Goal: Task Accomplishment & Management: Manage account settings

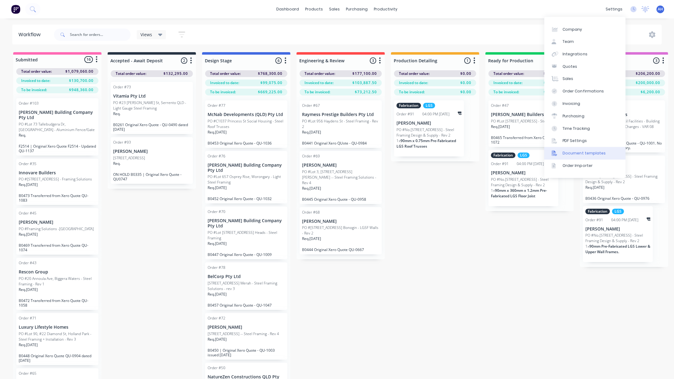
click at [583, 158] on link "Document templates" at bounding box center [584, 153] width 81 height 12
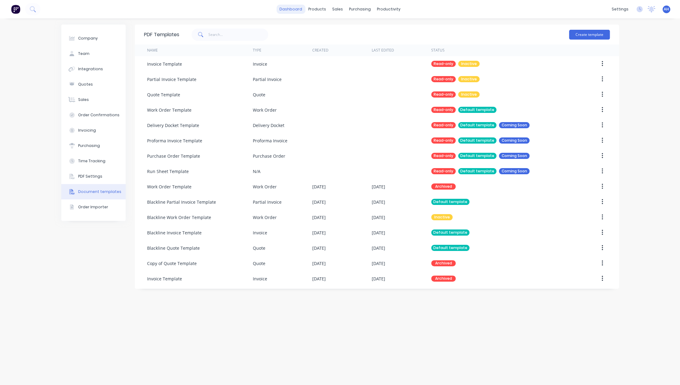
click at [290, 6] on link "dashboard" at bounding box center [290, 9] width 29 height 9
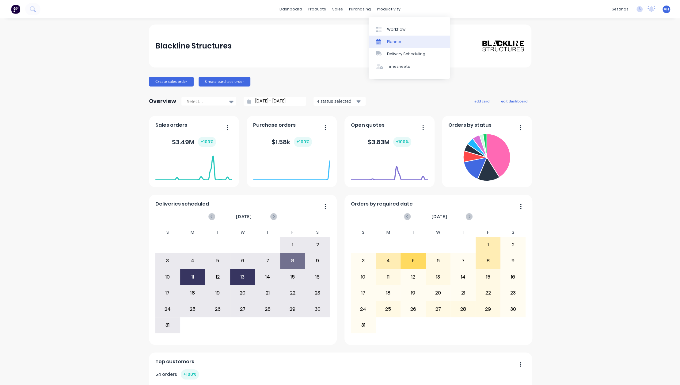
click at [395, 43] on div "Planner" at bounding box center [394, 42] width 14 height 6
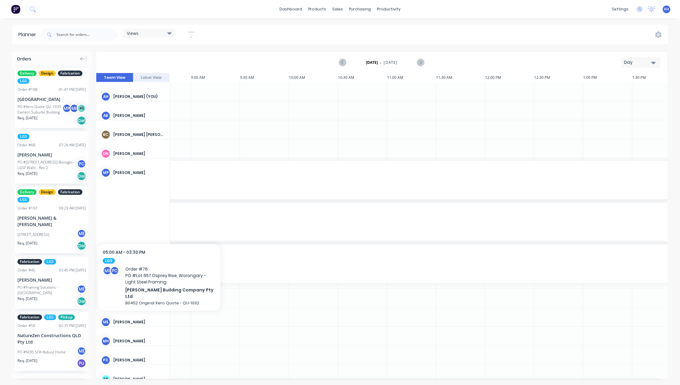
scroll to position [0, 245]
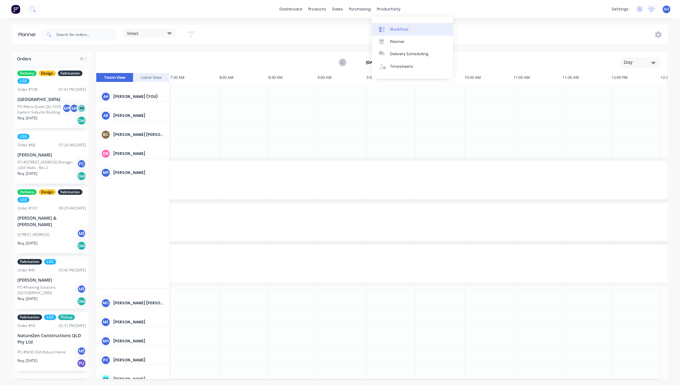
click at [402, 28] on div "Workflow" at bounding box center [399, 30] width 18 height 6
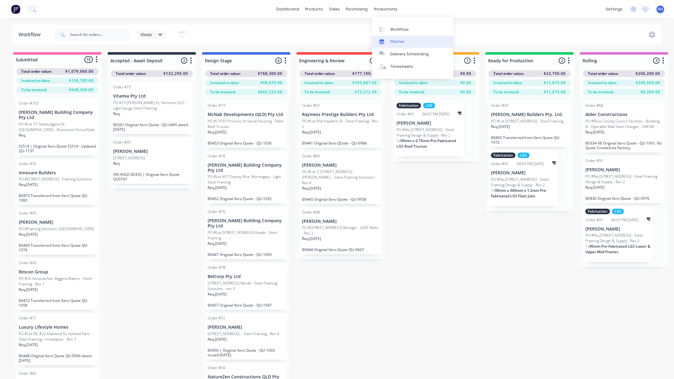
click at [397, 41] on div "Planner" at bounding box center [397, 42] width 14 height 6
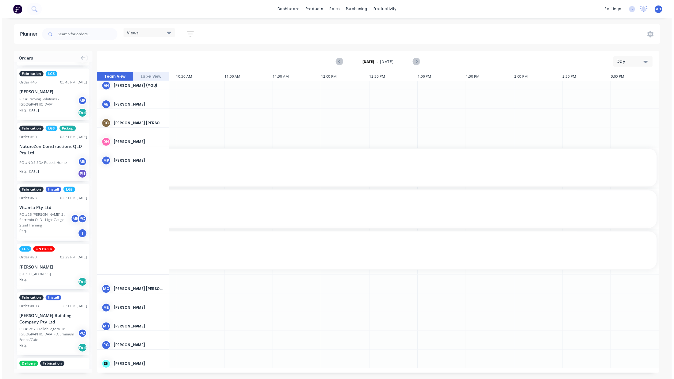
scroll to position [322, 0]
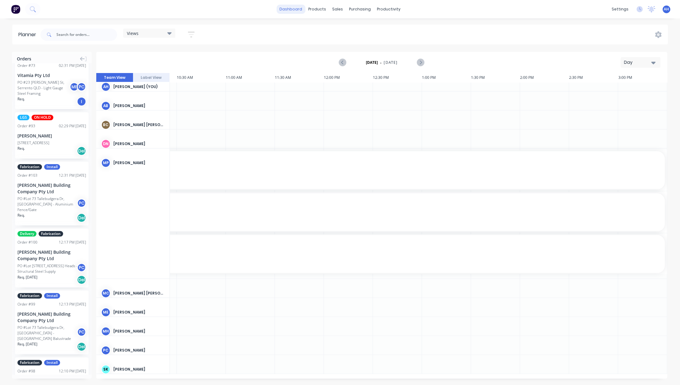
click at [294, 8] on link "dashboard" at bounding box center [290, 9] width 29 height 9
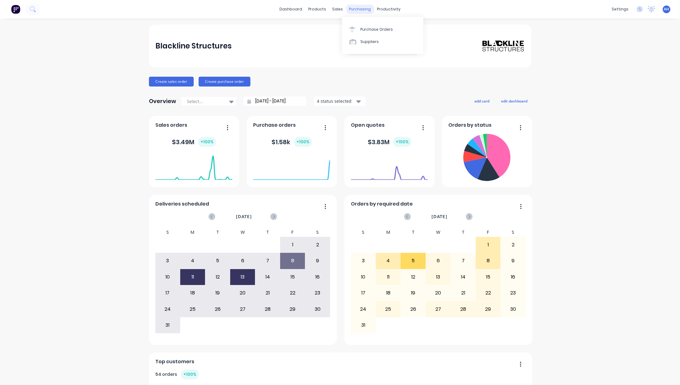
click at [351, 10] on div "purchasing" at bounding box center [360, 9] width 28 height 9
click at [395, 25] on link "Workflow" at bounding box center [409, 29] width 81 height 12
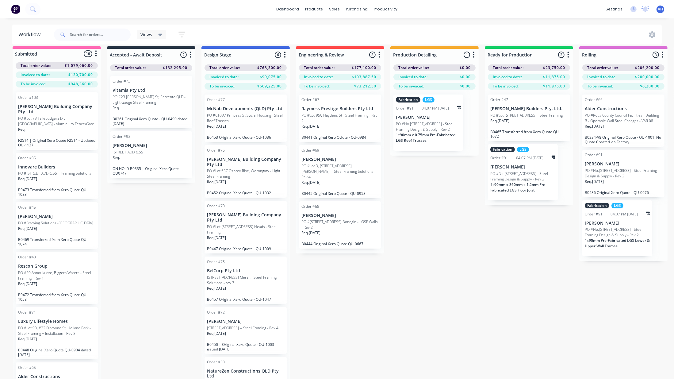
scroll to position [6, 0]
click at [652, 38] on icon at bounding box center [652, 34] width 6 height 7
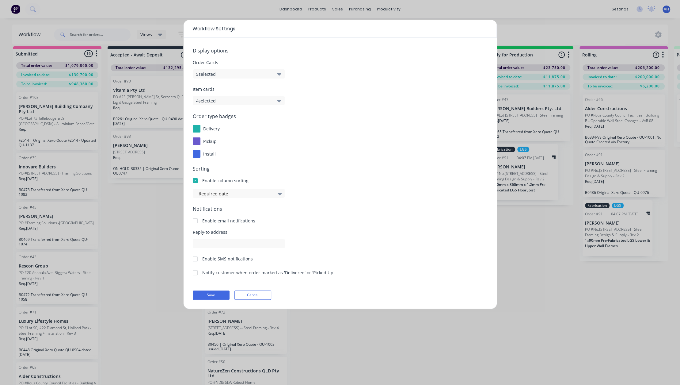
click at [277, 102] on icon "button" at bounding box center [279, 100] width 4 height 7
click at [314, 133] on div "Order type badges delivery pickup install" at bounding box center [340, 134] width 295 height 45
click at [273, 102] on button "4 selected" at bounding box center [239, 100] width 92 height 9
click at [320, 118] on span "Order type badges" at bounding box center [340, 115] width 295 height 7
click at [273, 100] on button "4 selected" at bounding box center [239, 100] width 92 height 9
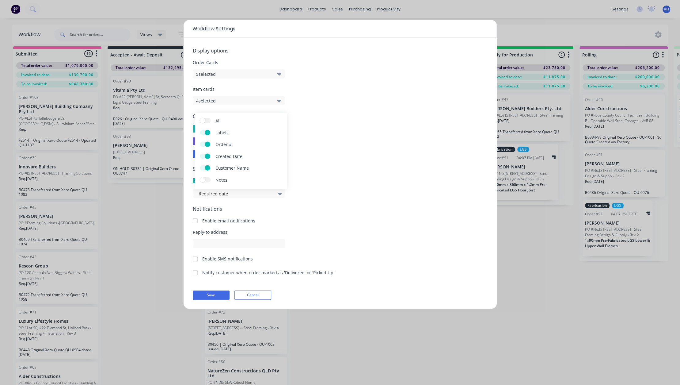
click at [207, 181] on label "Notes" at bounding box center [205, 179] width 11 height 5
click at [200, 177] on input "Notes" at bounding box center [200, 177] width 0 height 0
click at [334, 107] on form "Display options Order Cards 5 selected Item cards 5 selected Order type badges …" at bounding box center [340, 173] width 295 height 253
click at [274, 72] on button "5 selected" at bounding box center [239, 73] width 92 height 9
click at [204, 105] on span at bounding box center [202, 105] width 5 height 5
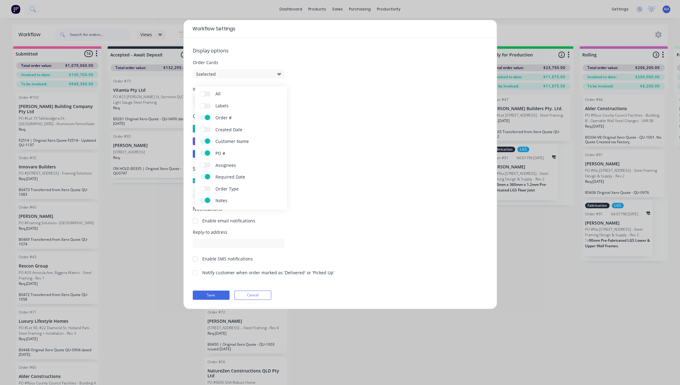
click at [200, 103] on input "Labels" at bounding box center [200, 103] width 0 height 0
click at [206, 93] on label "All" at bounding box center [205, 93] width 11 height 5
click at [200, 91] on input "All" at bounding box center [200, 91] width 0 height 0
click at [215, 296] on button "Save" at bounding box center [211, 294] width 37 height 9
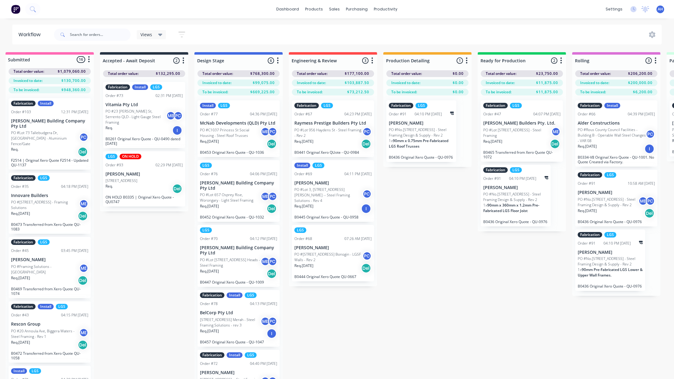
scroll to position [0, 0]
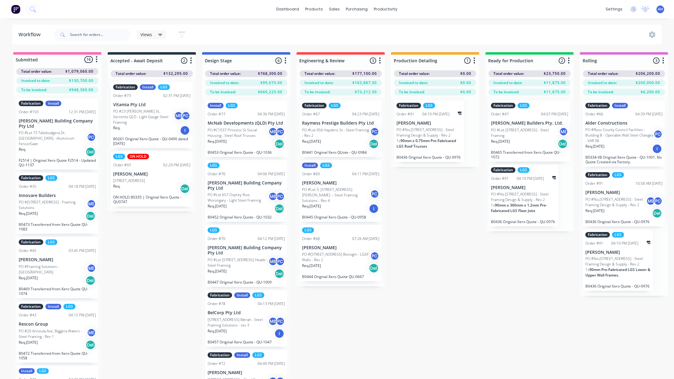
click at [181, 36] on icon "button" at bounding box center [181, 35] width 7 height 8
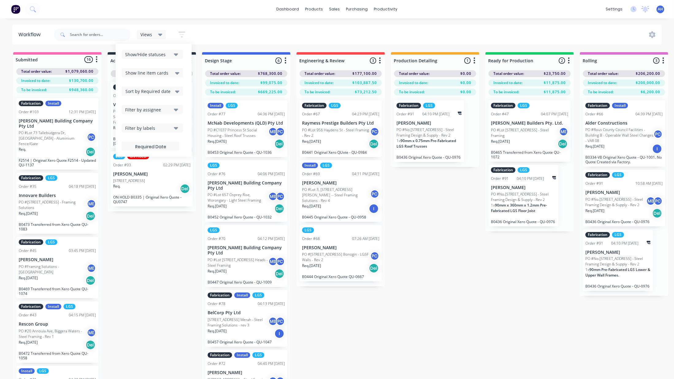
click at [170, 72] on div "Show line item cards" at bounding box center [152, 72] width 54 height 7
click at [472, 269] on div "Submitted 16 Status colour #FF69B4 hex #FF69B4 Save Cancel Summaries Total orde…" at bounding box center [550, 226] width 1111 height 348
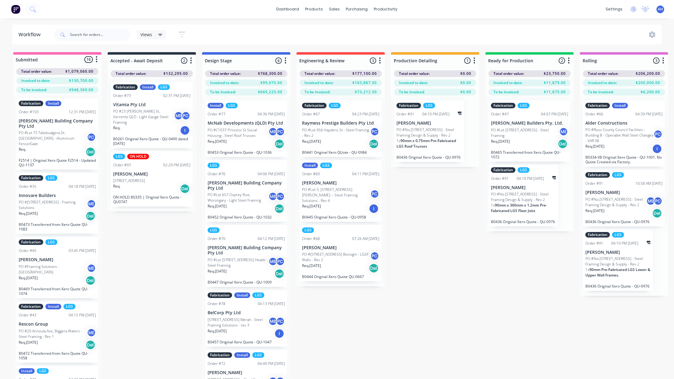
click at [161, 36] on icon at bounding box center [160, 34] width 4 height 7
click at [182, 33] on icon "button" at bounding box center [181, 35] width 7 height 8
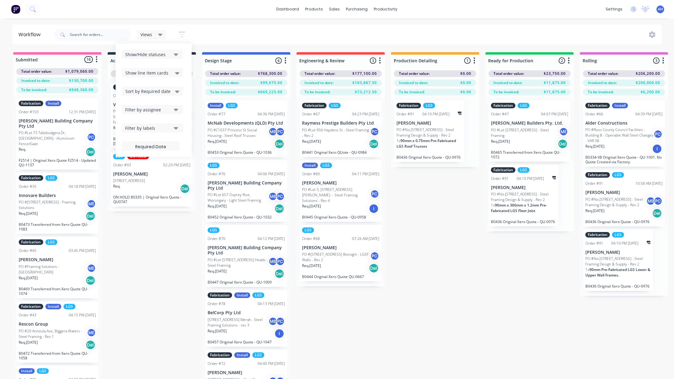
click at [151, 241] on div "Submitted 16 Status colour #FF69B4 hex #FF69B4 Save Cancel Summaries Total orde…" at bounding box center [550, 226] width 1111 height 348
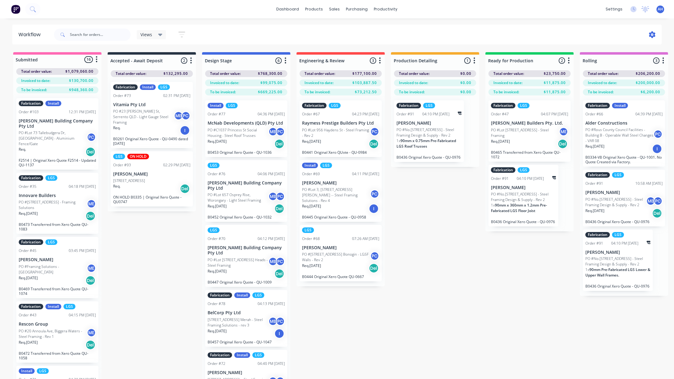
click at [652, 36] on icon at bounding box center [652, 34] width 7 height 7
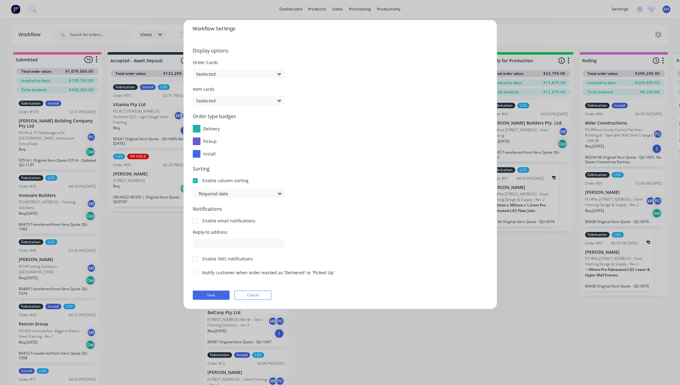
click at [267, 73] on button "9 selected" at bounding box center [239, 73] width 92 height 9
click at [365, 137] on div "pickup" at bounding box center [340, 141] width 295 height 8
click at [265, 192] on div at bounding box center [235, 194] width 75 height 8
click at [336, 190] on div "5 results available. Use Up and Down to choose options, press Enter to select t…" at bounding box center [340, 193] width 295 height 9
click at [244, 194] on div at bounding box center [235, 194] width 75 height 8
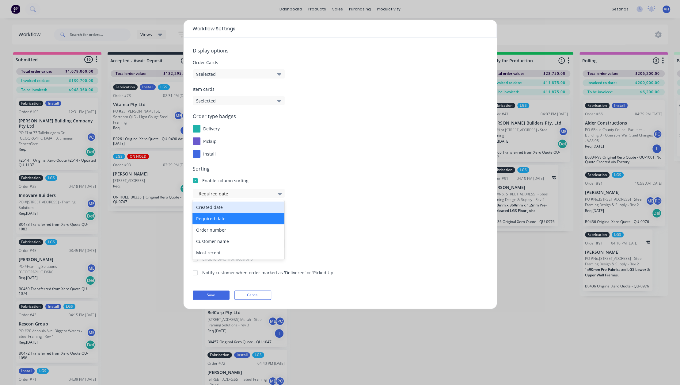
click at [196, 181] on div at bounding box center [195, 180] width 12 height 12
click at [215, 293] on button "Save" at bounding box center [211, 294] width 37 height 9
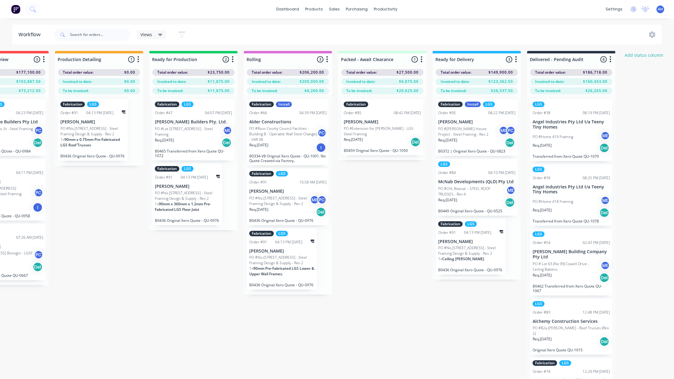
scroll to position [1, 0]
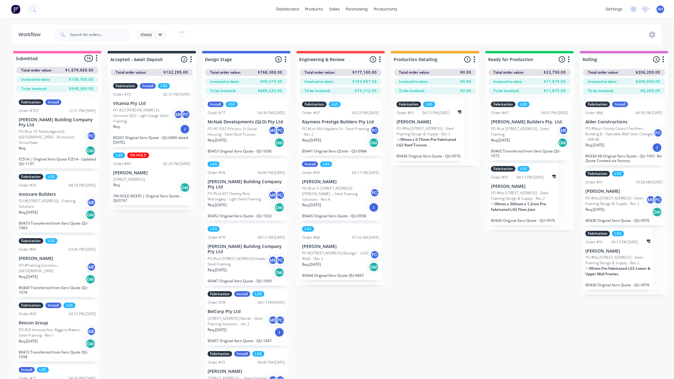
click at [424, 254] on div "Submitted 16 Status colour #FF69B4 hex #FF69B4 Save Cancel Summaries Total orde…" at bounding box center [550, 225] width 1111 height 348
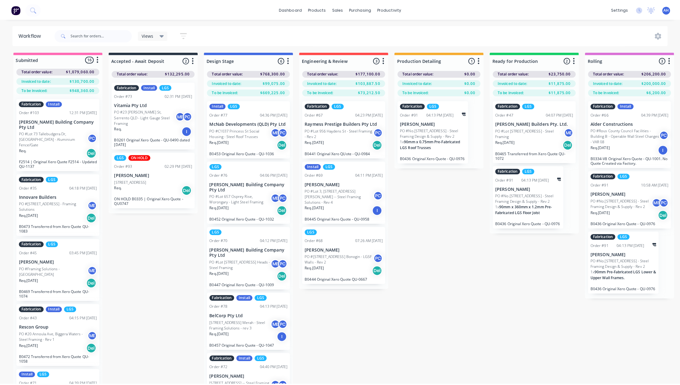
scroll to position [0, 0]
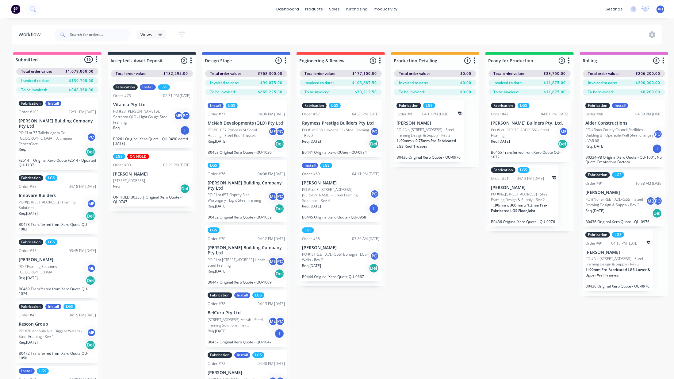
click at [396, 30] on div "Views Save new view None (Default) edit [PERSON_NAME]'s View edit Show/Hide sta…" at bounding box center [357, 34] width 609 height 18
click at [651, 32] on icon at bounding box center [652, 34] width 6 height 7
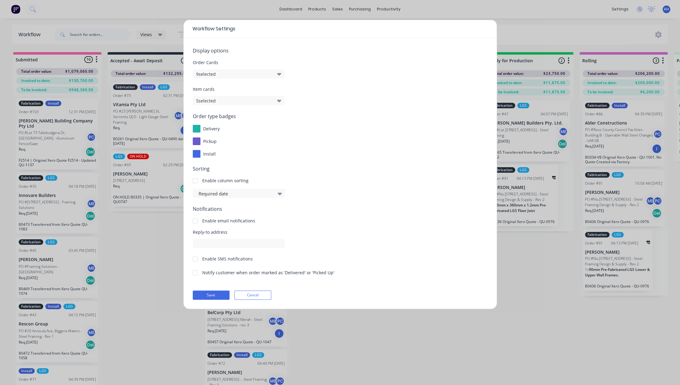
click at [253, 72] on button "9 selected" at bounding box center [239, 73] width 92 height 9
click at [207, 166] on span at bounding box center [207, 164] width 5 height 5
click at [200, 162] on input "Assignees" at bounding box center [200, 162] width 0 height 0
click at [319, 205] on span "Notifications" at bounding box center [340, 208] width 295 height 7
click at [210, 294] on button "Save" at bounding box center [211, 294] width 37 height 9
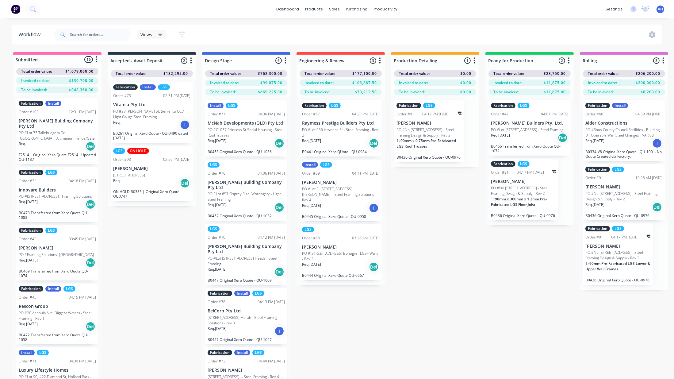
click at [266, 251] on p "[PERSON_NAME] Building Company Pty Ltd" at bounding box center [246, 249] width 77 height 10
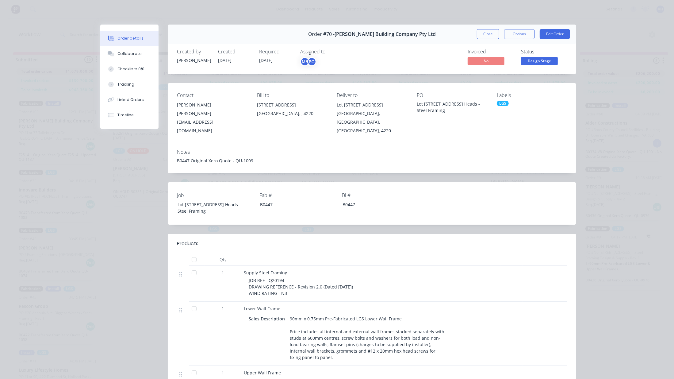
click at [351, 253] on div at bounding box center [348, 259] width 215 height 12
click at [490, 35] on button "Close" at bounding box center [488, 34] width 22 height 10
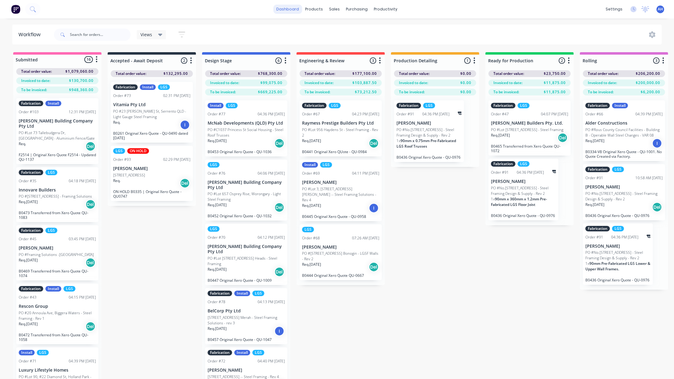
click at [296, 10] on link "dashboard" at bounding box center [287, 9] width 29 height 9
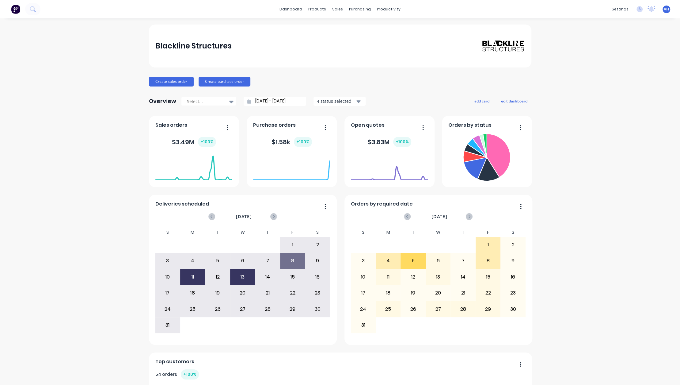
click at [227, 127] on icon "button" at bounding box center [227, 127] width 1 height 5
click at [622, 166] on div "Blackline Structures Create sales order Create purchase order Overview Select..…" at bounding box center [340, 303] width 680 height 556
click at [637, 10] on icon at bounding box center [640, 9] width 6 height 6
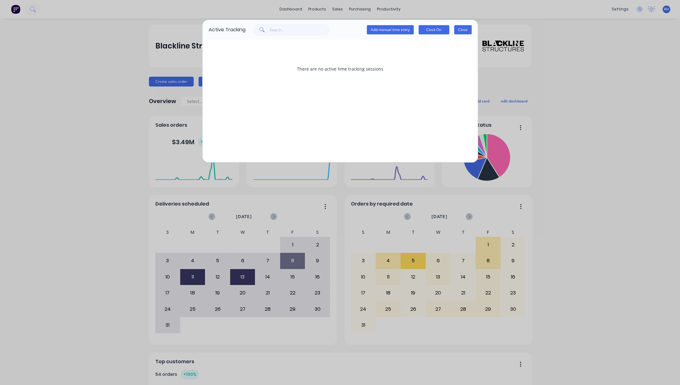
click at [468, 29] on button "Close" at bounding box center [462, 29] width 17 height 9
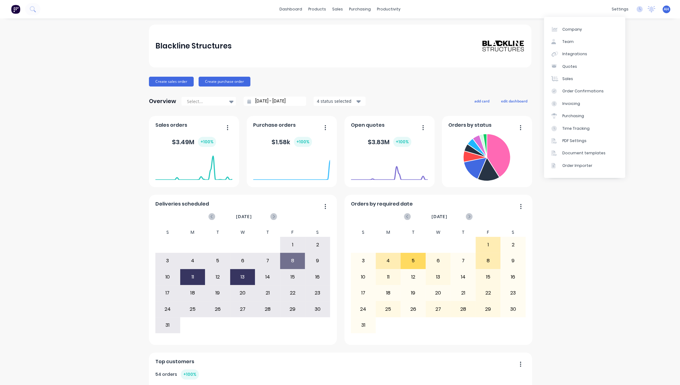
click at [636, 67] on div "Blackline Structures Create sales order Create purchase order Overview Select..…" at bounding box center [340, 303] width 680 height 556
click at [363, 25] on link "Purchase Orders" at bounding box center [382, 29] width 81 height 12
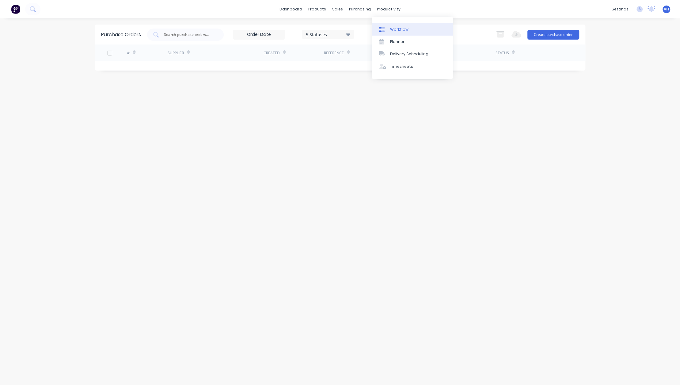
click at [396, 28] on div "Workflow" at bounding box center [399, 30] width 18 height 6
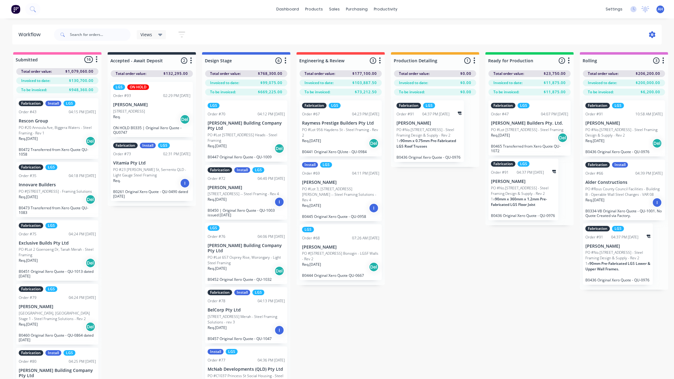
click at [652, 35] on icon at bounding box center [652, 35] width 2 height 2
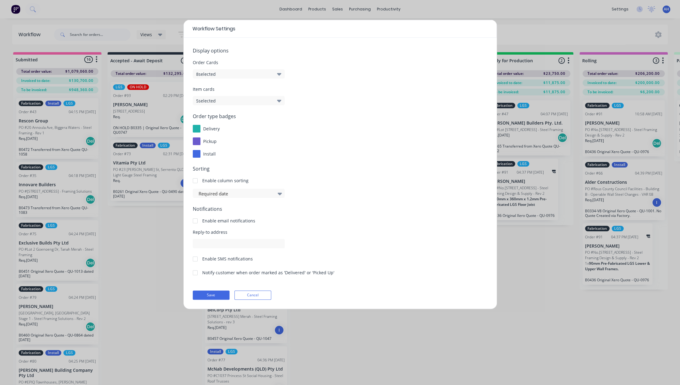
click at [198, 140] on div at bounding box center [197, 141] width 8 height 8
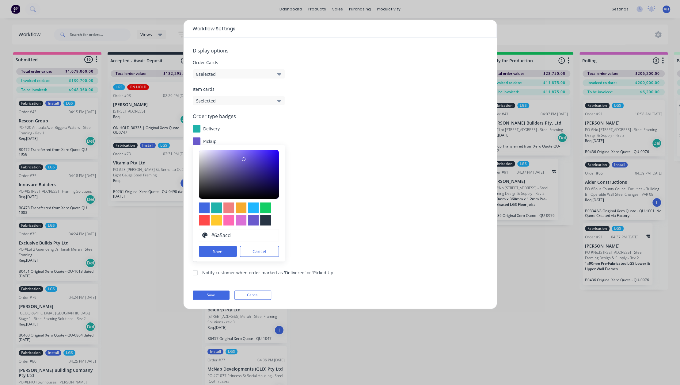
click at [298, 131] on div "delivery" at bounding box center [340, 129] width 295 height 8
click at [256, 251] on button "Cancel" at bounding box center [259, 251] width 39 height 11
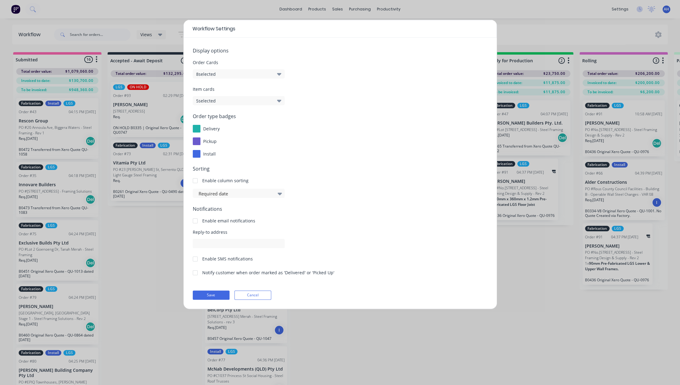
click at [206, 219] on div "Enable email notifications" at bounding box center [228, 220] width 53 height 6
click at [270, 101] on button "5 selected" at bounding box center [239, 100] width 92 height 9
click at [325, 97] on div "Item cards 5 selected" at bounding box center [340, 95] width 295 height 19
click at [269, 74] on button "8 selected" at bounding box center [239, 73] width 92 height 9
click at [207, 190] on span at bounding box center [207, 188] width 5 height 5
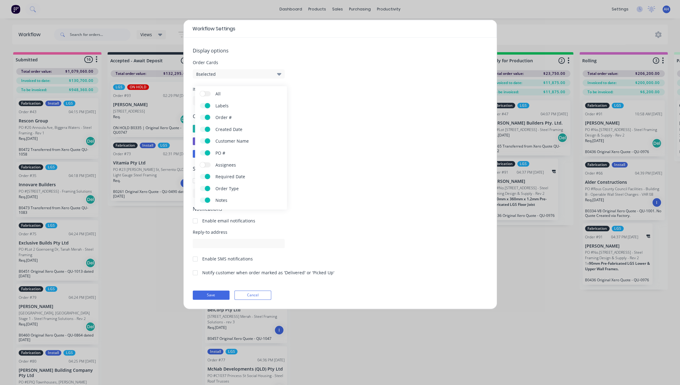
click at [200, 186] on input "Order Type" at bounding box center [200, 186] width 0 height 0
click at [215, 292] on button "Save" at bounding box center [211, 294] width 37 height 9
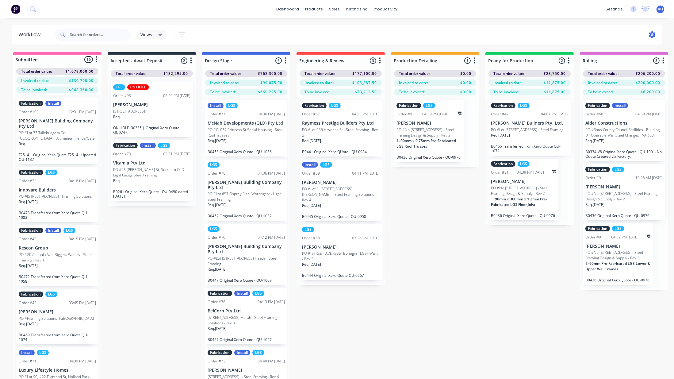
click at [654, 33] on icon at bounding box center [652, 34] width 6 height 7
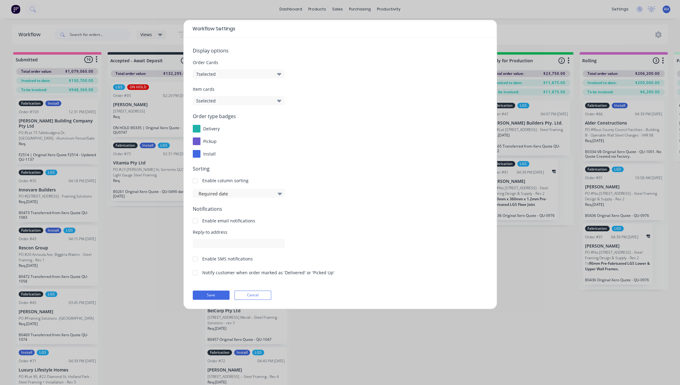
click at [246, 77] on button "7 selected" at bounding box center [239, 73] width 92 height 9
click at [207, 189] on label "Order Type" at bounding box center [205, 188] width 11 height 5
click at [200, 186] on input "Order Type" at bounding box center [200, 186] width 0 height 0
click at [213, 296] on button "Save" at bounding box center [211, 294] width 37 height 9
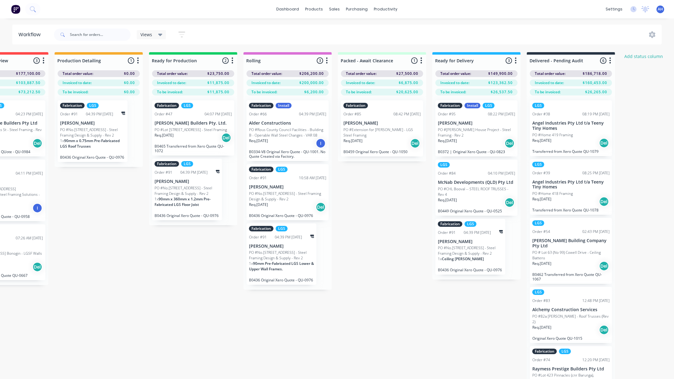
scroll to position [0, 336]
click at [372, 129] on p "PO #Extension for [PERSON_NAME] - LGS Steel Framing" at bounding box center [382, 132] width 77 height 11
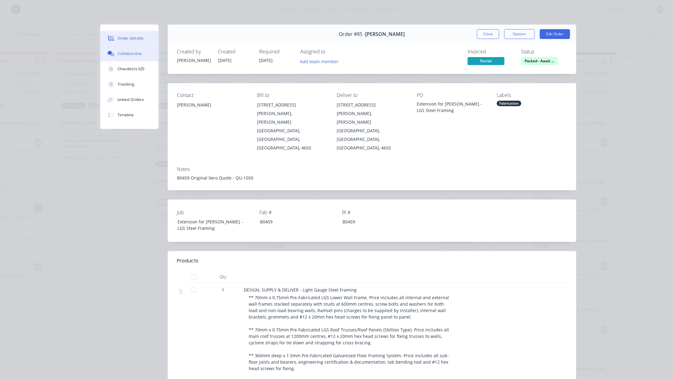
click at [122, 58] on button "Collaborate" at bounding box center [129, 53] width 58 height 15
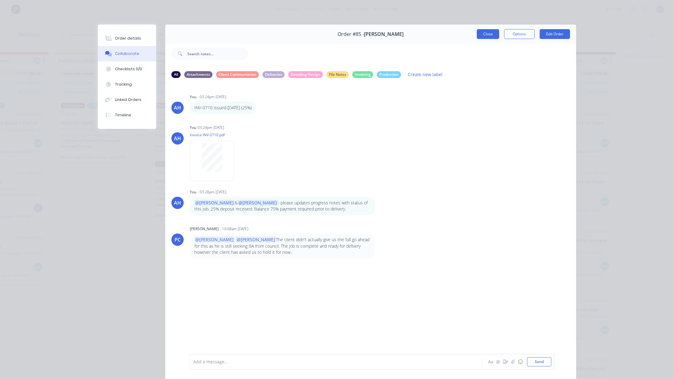
click at [489, 35] on button "Close" at bounding box center [488, 34] width 22 height 10
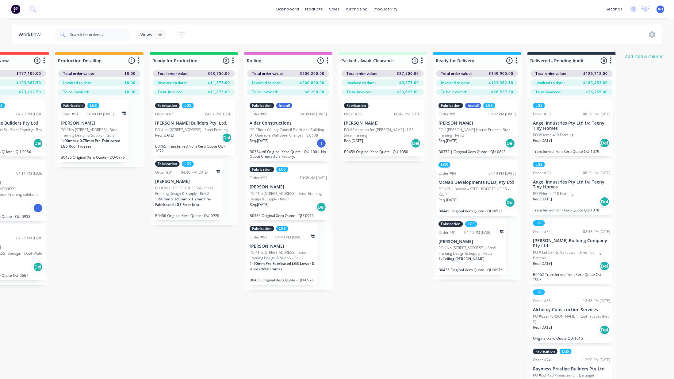
click at [378, 118] on div "Fabrication Order #85 08:42 PM [DATE] [PERSON_NAME] PO #Extension for Cam [PERS…" at bounding box center [382, 128] width 82 height 56
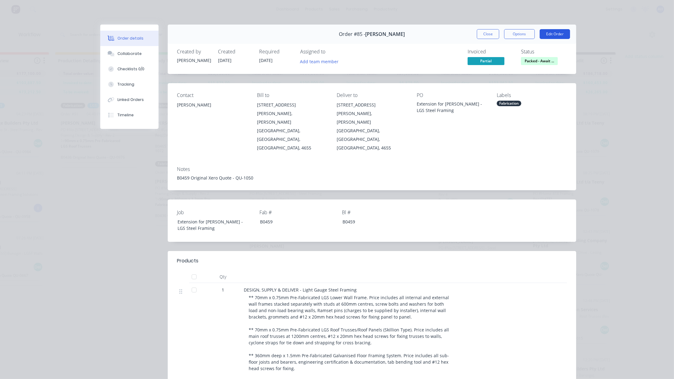
click at [554, 36] on button "Edit Order" at bounding box center [555, 34] width 30 height 10
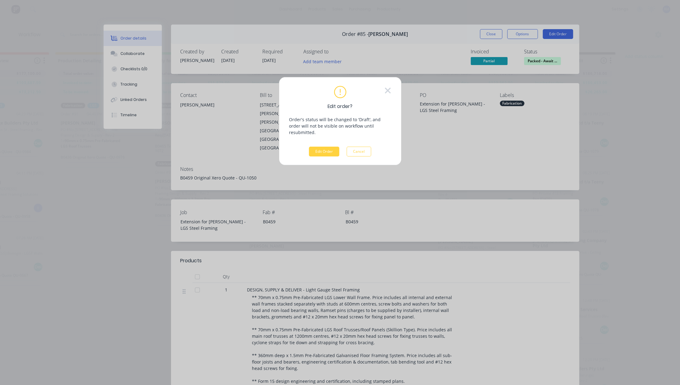
click at [322, 139] on div "Edit order? Order's status will be changed to 'Draft', and order will not be vi…" at bounding box center [340, 121] width 102 height 71
click at [322, 147] on button "Edit Order" at bounding box center [324, 152] width 30 height 10
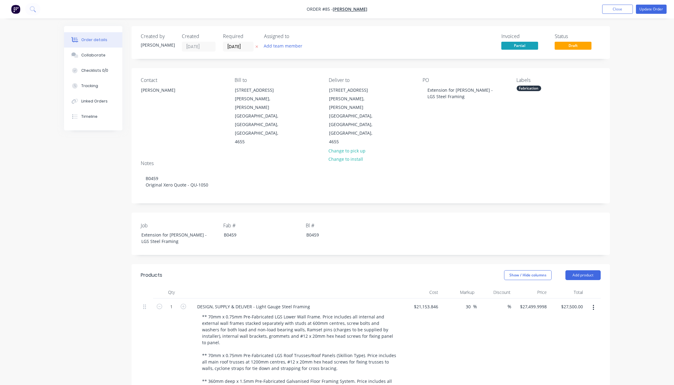
click at [537, 87] on div "Fabrication" at bounding box center [529, 89] width 25 height 6
click at [547, 147] on div "ON HOLD" at bounding box center [544, 147] width 22 height 7
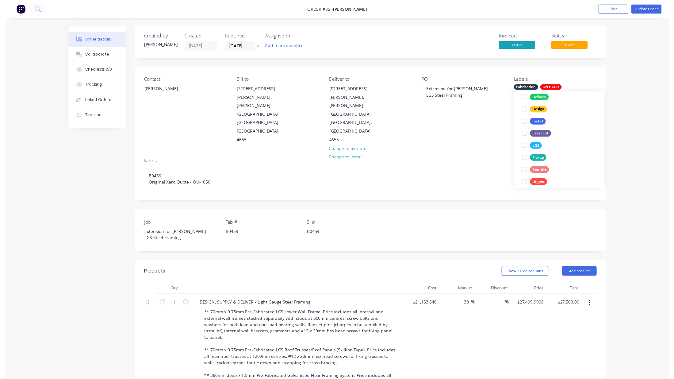
scroll to position [6, 0]
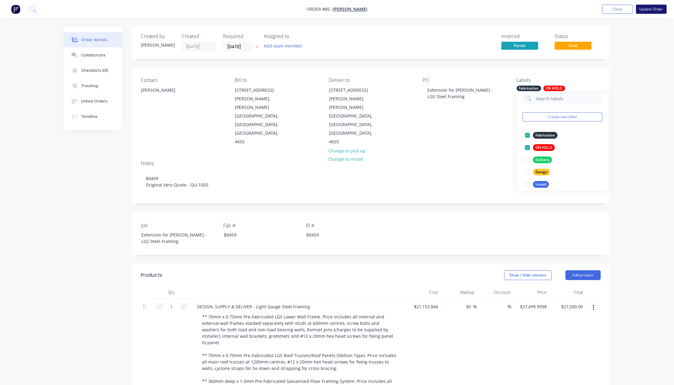
click at [645, 11] on button "Update Order" at bounding box center [651, 9] width 31 height 9
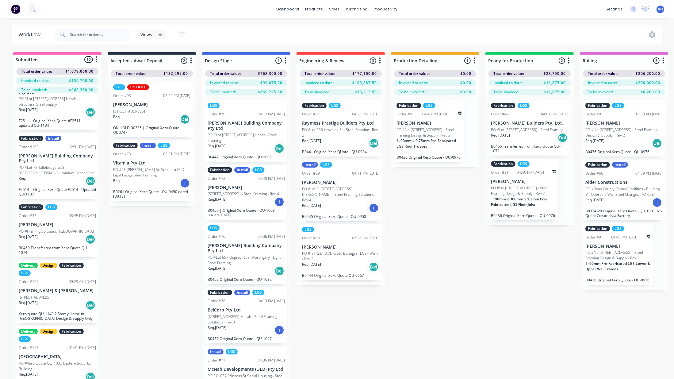
click at [334, 251] on p "PO #[STREET_ADDRESS] Bonogin - LGSF Walls - Rev 2" at bounding box center [340, 255] width 77 height 11
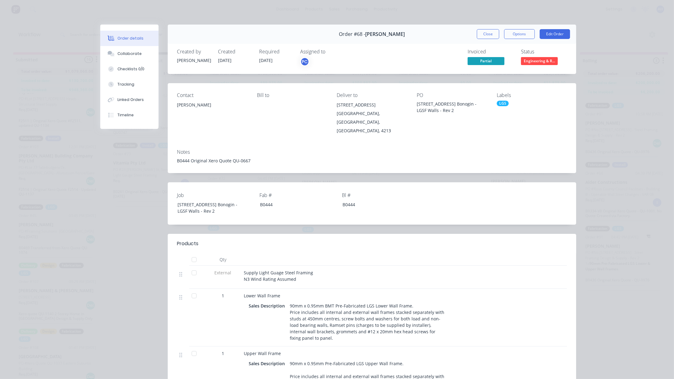
click at [604, 141] on div "Order details Collaborate Checklists 0/0 Tracking Linked Orders Timeline Order …" at bounding box center [337, 189] width 674 height 379
click at [486, 30] on button "Close" at bounding box center [488, 34] width 22 height 10
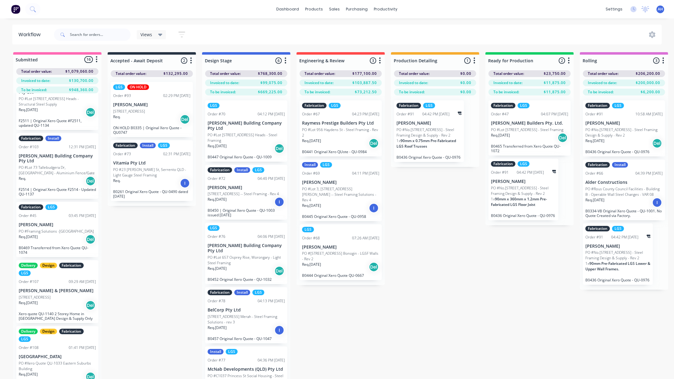
click at [334, 349] on div "Submitted 16 Status colour #FF69B4 hex #FF69B4 Save Cancel Summaries Total orde…" at bounding box center [550, 226] width 1111 height 348
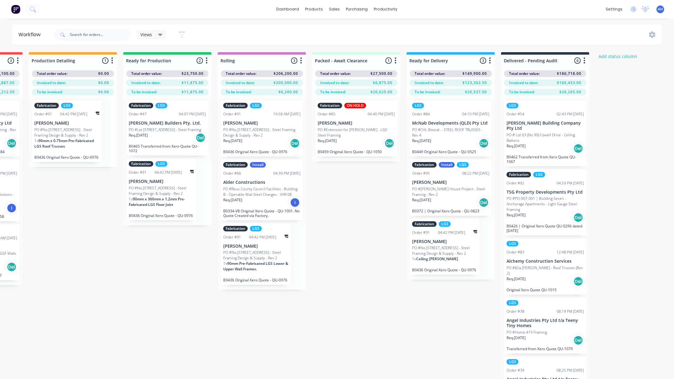
scroll to position [0, 367]
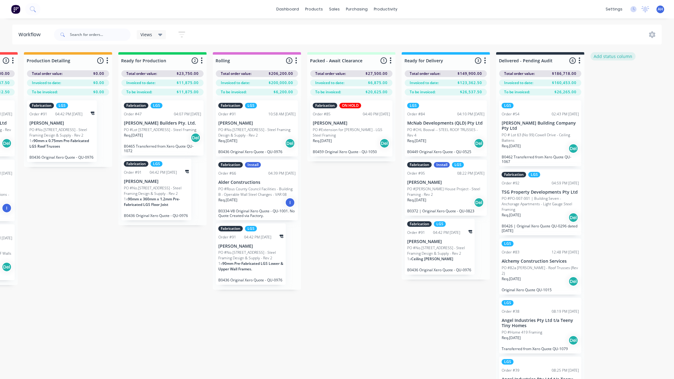
click at [617, 57] on button "Add status column" at bounding box center [612, 56] width 45 height 8
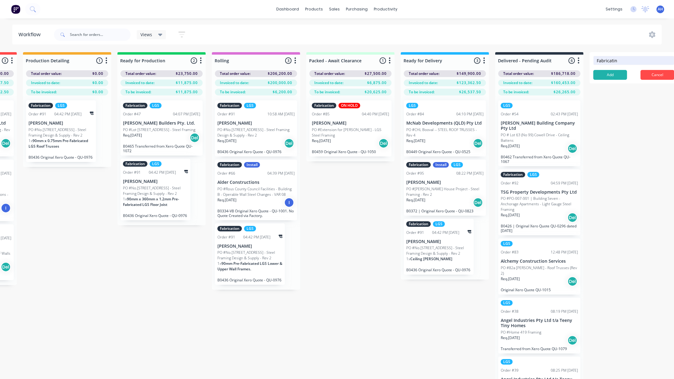
type input "Fabricating"
click button "Add" at bounding box center [610, 75] width 34 height 10
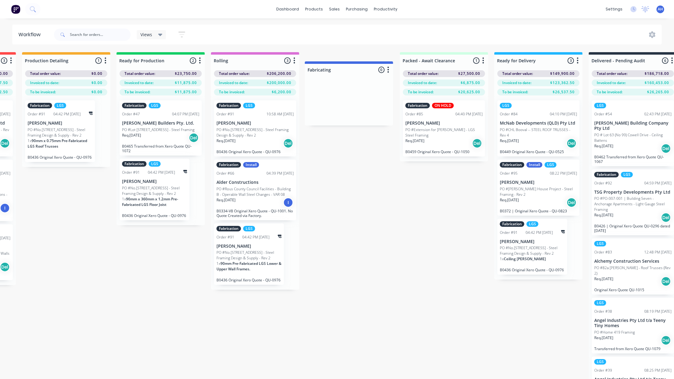
drag, startPoint x: 617, startPoint y: 57, endPoint x: 331, endPoint y: 66, distance: 286.1
click at [331, 66] on div "Submitted 16 Status colour #FF69B4 hex #FF69B4 Save Cancel Summaries Total orde…" at bounding box center [227, 226] width 1200 height 348
click at [389, 59] on icon "button" at bounding box center [389, 61] width 2 height 8
click at [372, 76] on button "Status colour" at bounding box center [361, 74] width 61 height 10
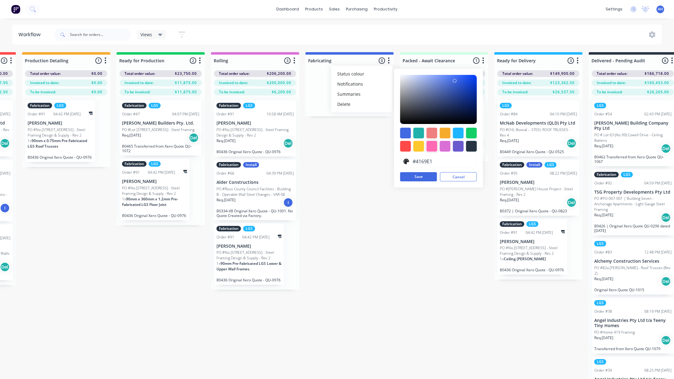
click at [435, 149] on div at bounding box center [431, 146] width 11 height 11
type input "#FF69B4"
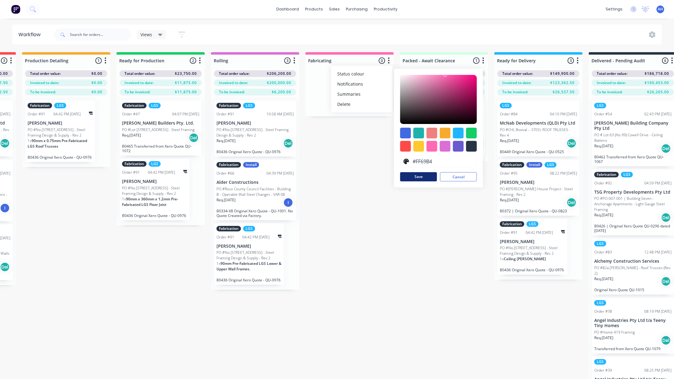
click at [422, 178] on button "Save" at bounding box center [418, 176] width 37 height 9
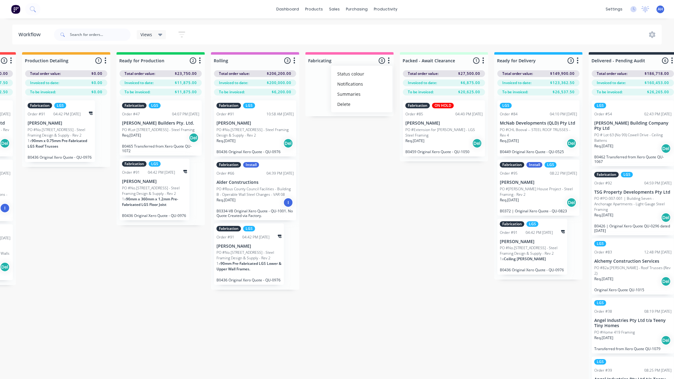
click at [388, 60] on icon "button" at bounding box center [389, 60] width 2 height 6
click at [391, 60] on button "button" at bounding box center [388, 60] width 7 height 7
click at [379, 74] on button "Status colour" at bounding box center [361, 74] width 61 height 10
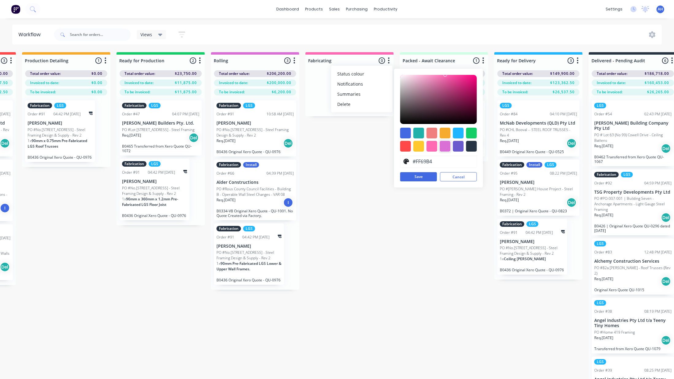
click at [443, 144] on div at bounding box center [445, 146] width 11 height 11
type input "#DA70D6"
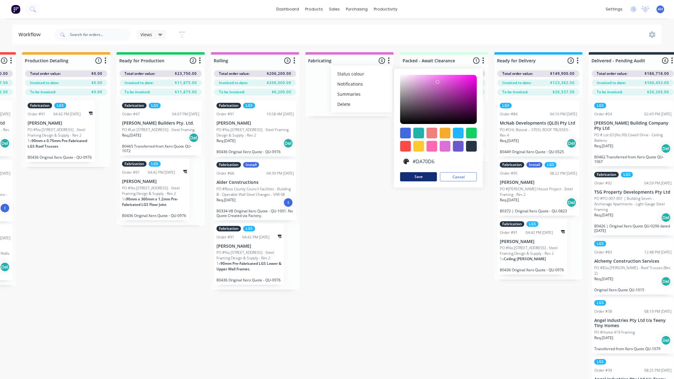
click at [428, 175] on button "Save" at bounding box center [418, 176] width 37 height 9
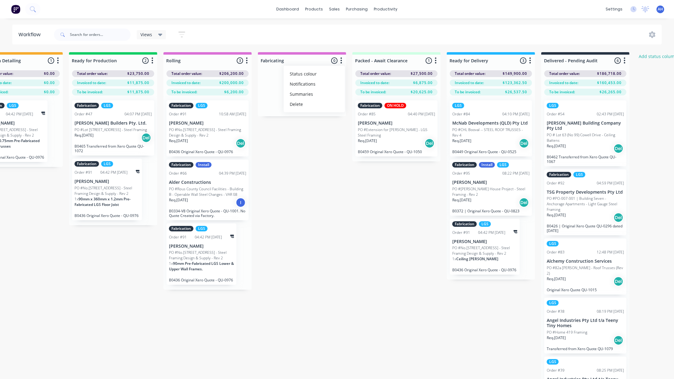
scroll to position [0, 423]
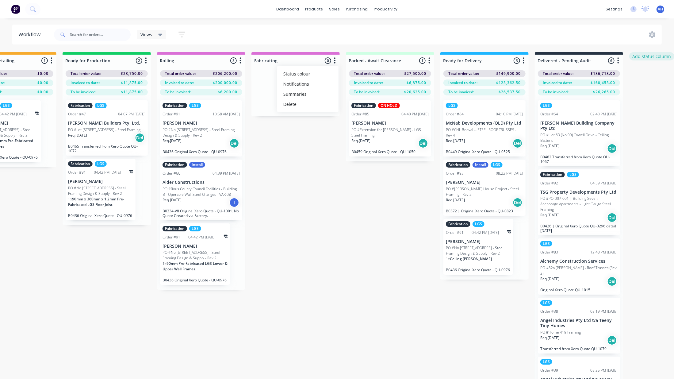
click at [645, 56] on button "Add status column" at bounding box center [651, 56] width 45 height 8
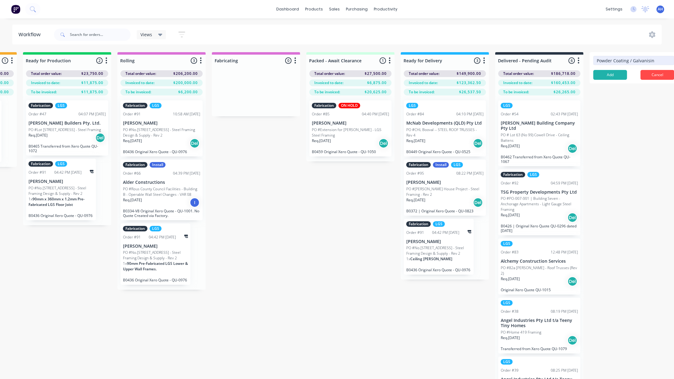
type input "Powder Coating / Galvanising"
click button "Add" at bounding box center [610, 75] width 34 height 10
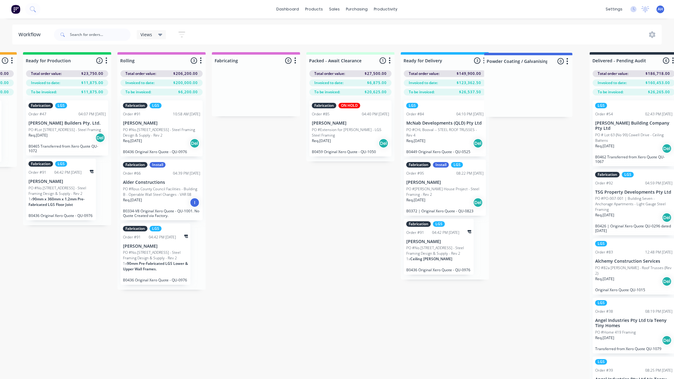
scroll to position [0, 464]
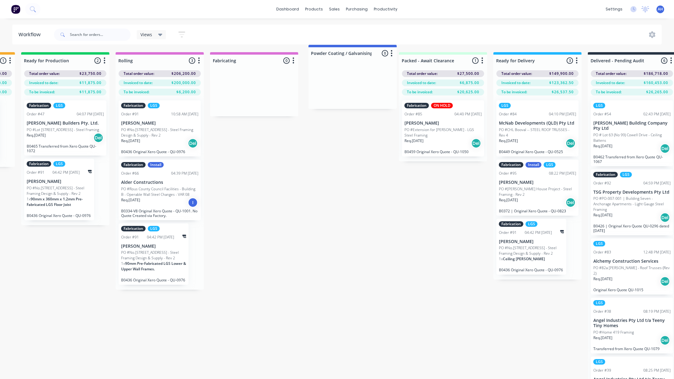
drag, startPoint x: 623, startPoint y: 58, endPoint x: 336, endPoint y: 53, distance: 287.0
click at [336, 53] on div "Submitted 16 Status colour #FF69B4 hex #FF69B4 Save Cancel Summaries Total orde…" at bounding box center [175, 226] width 1289 height 348
click at [388, 62] on button "button" at bounding box center [387, 60] width 7 height 7
click at [361, 81] on button "Notifications" at bounding box center [360, 84] width 61 height 10
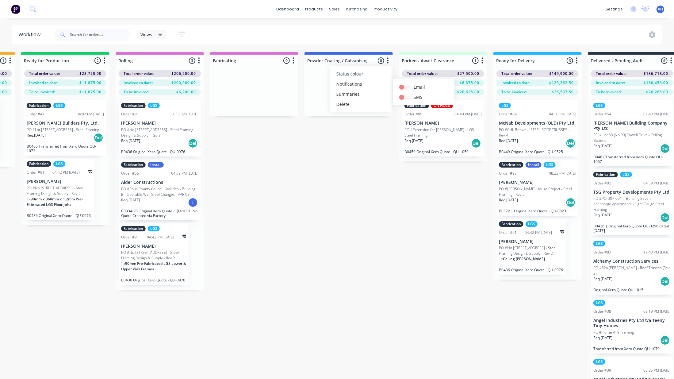
click at [361, 73] on span "Status colour" at bounding box center [349, 74] width 27 height 6
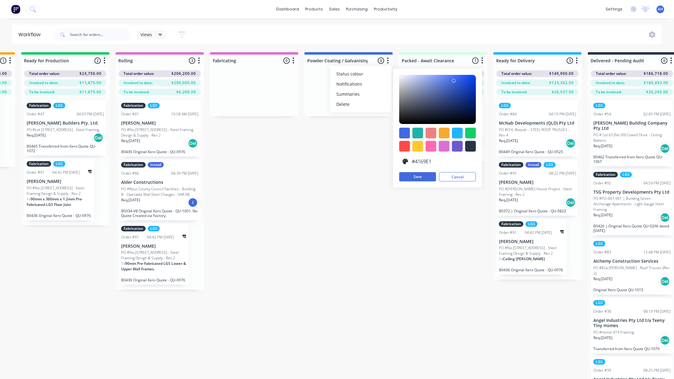
click at [444, 146] on div at bounding box center [444, 146] width 11 height 11
type input "#DA70D6"
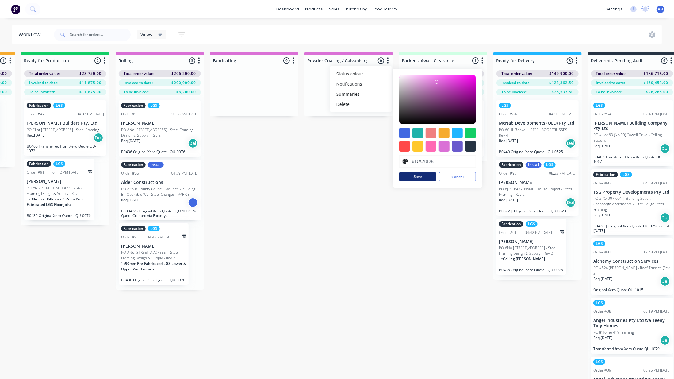
click at [422, 173] on button "Save" at bounding box center [417, 176] width 37 height 9
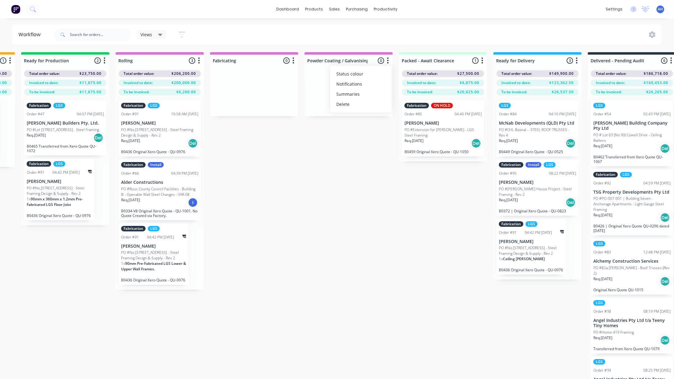
click at [336, 200] on div "Submitted 16 Status colour #FF69B4 hex #FF69B4 Save Cancel Summaries Total orde…" at bounding box center [175, 226] width 1289 height 348
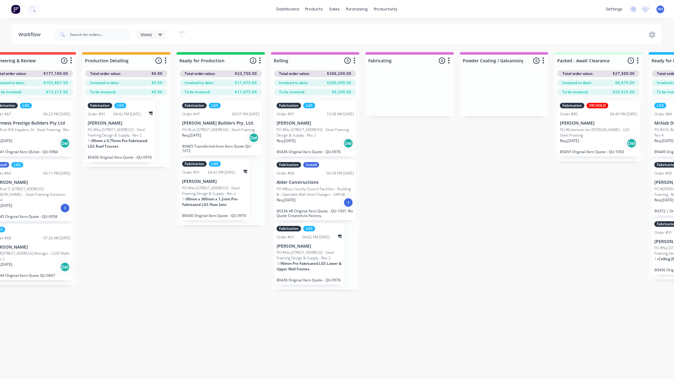
scroll to position [0, 295]
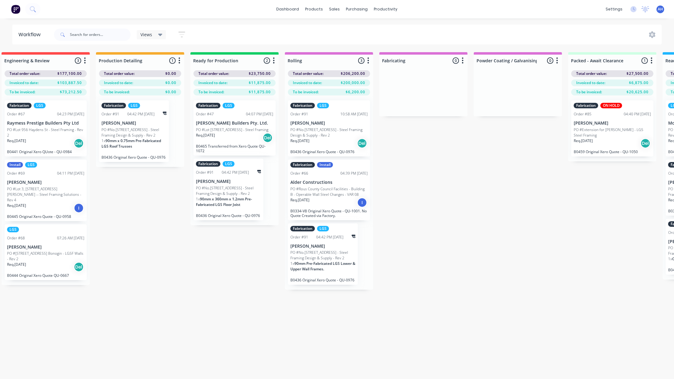
click at [463, 61] on icon "button" at bounding box center [463, 61] width 2 height 8
click at [444, 90] on button "Summaries" at bounding box center [435, 94] width 61 height 10
click at [488, 94] on label at bounding box center [488, 94] width 0 height 0
click at [478, 96] on input "checkbox" at bounding box center [476, 97] width 5 height 6
checkbox input "true"
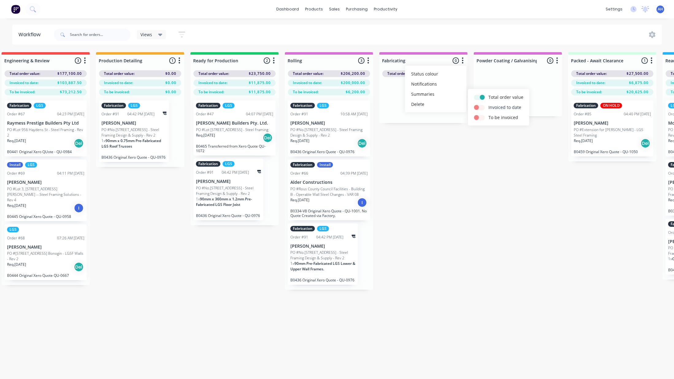
click at [488, 104] on label at bounding box center [488, 104] width 0 height 0
click at [479, 105] on input "checkbox" at bounding box center [476, 107] width 5 height 6
checkbox input "true"
click at [488, 114] on label at bounding box center [488, 114] width 0 height 0
click at [478, 118] on input "checkbox" at bounding box center [476, 117] width 5 height 6
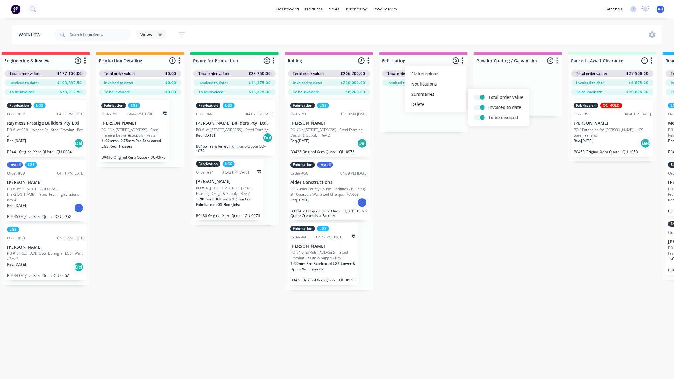
checkbox input "true"
click at [558, 62] on button "button" at bounding box center [556, 60] width 7 height 7
click at [528, 94] on button "Summaries" at bounding box center [529, 94] width 61 height 10
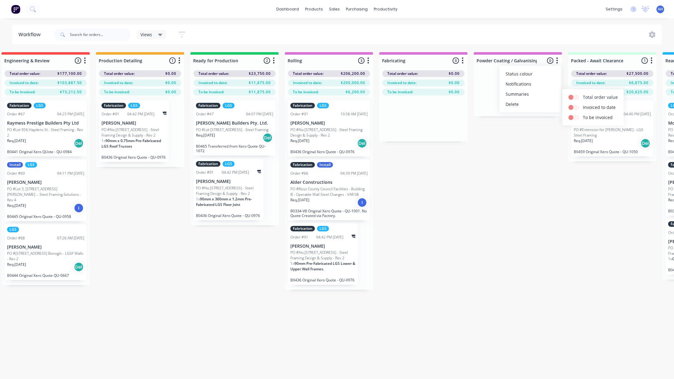
click at [583, 94] on label at bounding box center [583, 94] width 0 height 0
click at [572, 96] on input "checkbox" at bounding box center [570, 97] width 5 height 6
checkbox input "true"
click at [583, 104] on label at bounding box center [583, 104] width 0 height 0
click at [573, 108] on input "checkbox" at bounding box center [570, 107] width 5 height 6
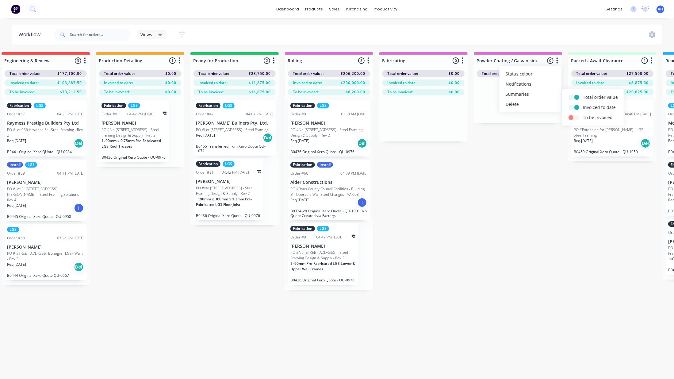
checkbox input "true"
click at [576, 121] on button "To be invoiced" at bounding box center [592, 117] width 61 height 10
click at [583, 114] on label at bounding box center [583, 114] width 0 height 0
click at [573, 117] on input "checkbox" at bounding box center [570, 117] width 5 height 6
checkbox input "true"
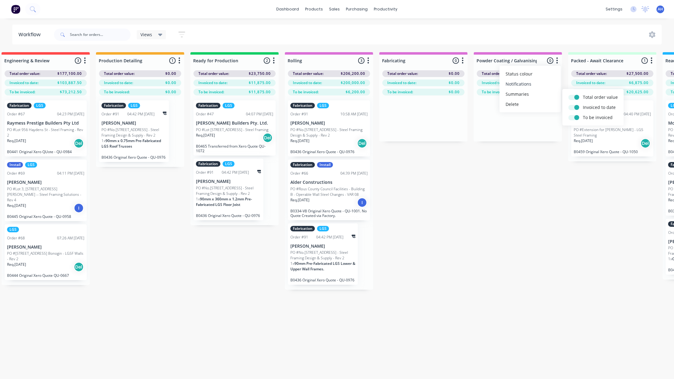
click at [529, 86] on button "Notifications" at bounding box center [529, 84] width 61 height 10
click at [522, 160] on div "Submitted 16 Status colour #FF69B4 hex #FF69B4 Save Cancel Summaries Total orde…" at bounding box center [345, 226] width 1289 height 348
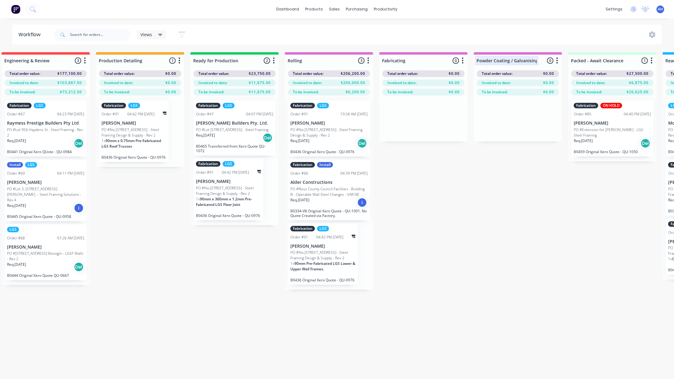
click at [557, 65] on div at bounding box center [518, 61] width 88 height 12
click at [556, 57] on icon "button" at bounding box center [557, 61] width 2 height 8
click at [520, 161] on div "Submitted 16 Status colour #FF69B4 hex #FF69B4 Save Cancel Summaries Total orde…" at bounding box center [345, 226] width 1289 height 348
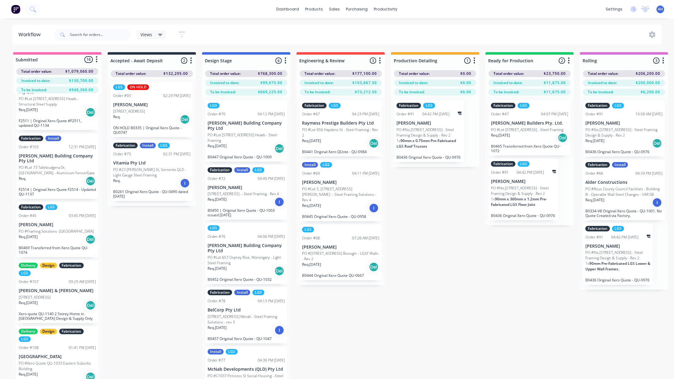
click at [186, 34] on button "button" at bounding box center [182, 35] width 20 height 12
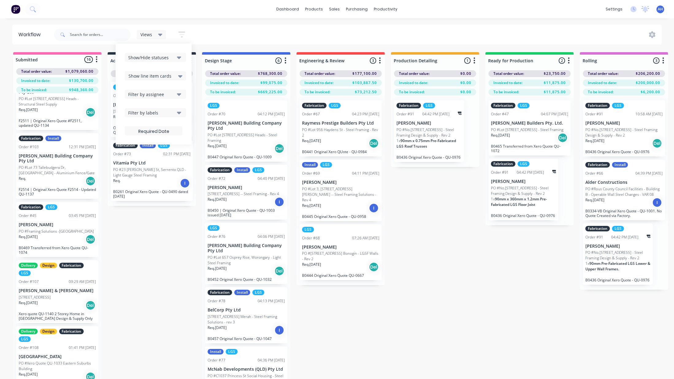
click at [171, 75] on div "Show line item cards" at bounding box center [155, 75] width 54 height 7
click at [171, 88] on div "Show/Hide statuses Show line item cards Show line item cards Hide line item car…" at bounding box center [154, 94] width 58 height 82
click at [171, 95] on div "Filter by assignee" at bounding box center [151, 94] width 46 height 6
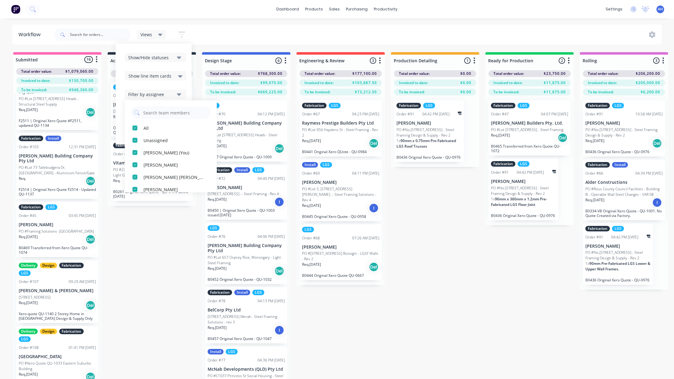
click at [171, 95] on div "Filter by assignee" at bounding box center [151, 94] width 46 height 6
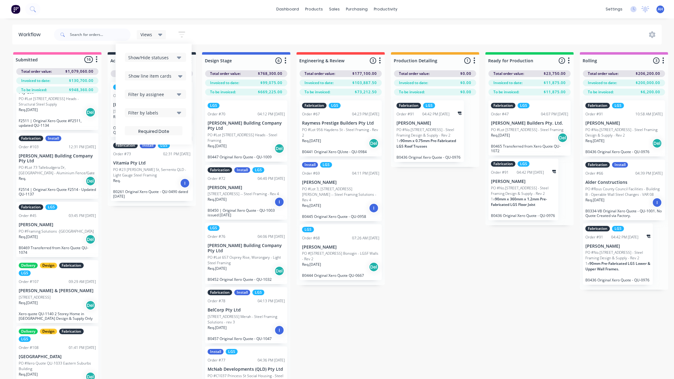
click at [168, 110] on div "Filter by labels" at bounding box center [151, 112] width 46 height 6
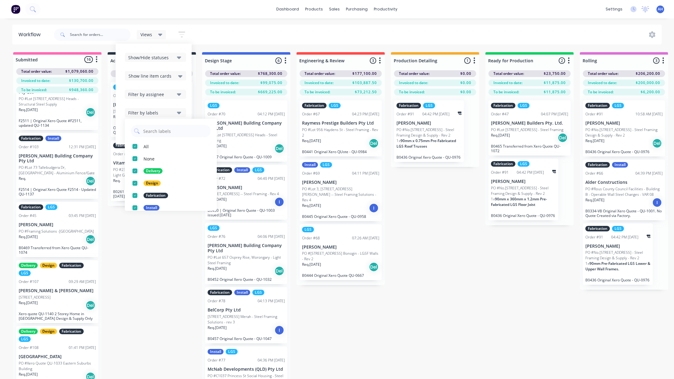
click at [168, 110] on div "Filter by labels" at bounding box center [151, 112] width 46 height 6
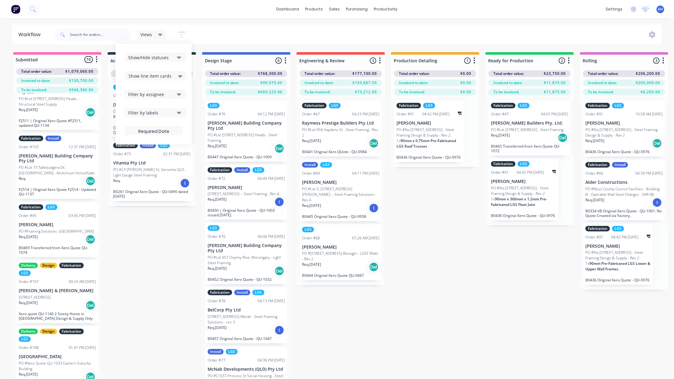
click at [165, 255] on div "Submitted 16 Status colour #FF69B4 hex #FF69B4 Save Cancel Summaries Total orde…" at bounding box center [639, 226] width 1289 height 348
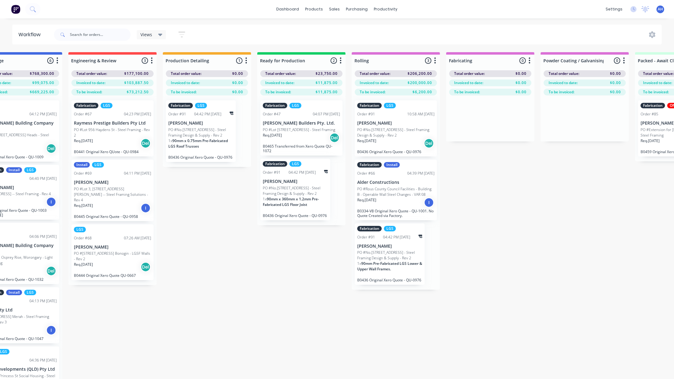
scroll to position [0, 228]
click at [181, 38] on icon "button" at bounding box center [181, 35] width 7 height 8
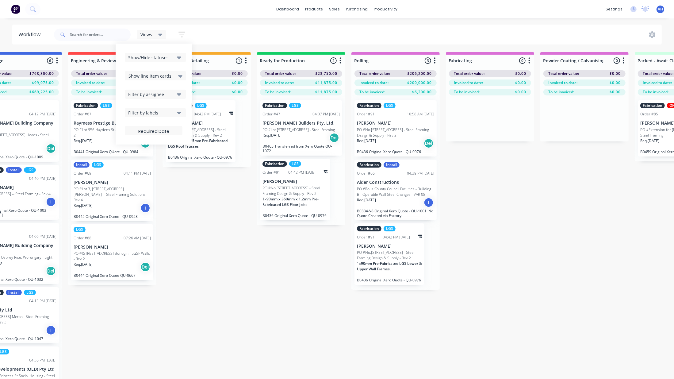
click at [169, 58] on div "Show/Hide statuses" at bounding box center [151, 57] width 46 height 6
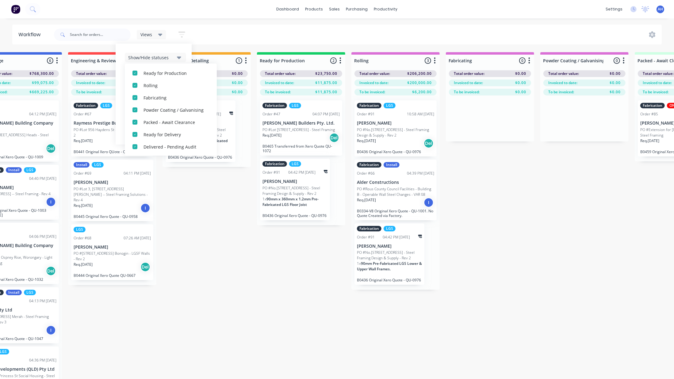
scroll to position [0, 0]
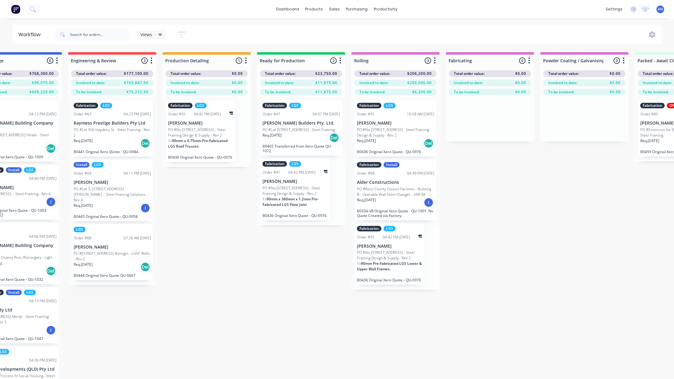
click at [213, 283] on div "Submitted 16 Status colour #FF69B4 hex #FF69B4 Save Cancel Summaries Total orde…" at bounding box center [411, 226] width 1289 height 348
